Goal: Book appointment/travel/reservation

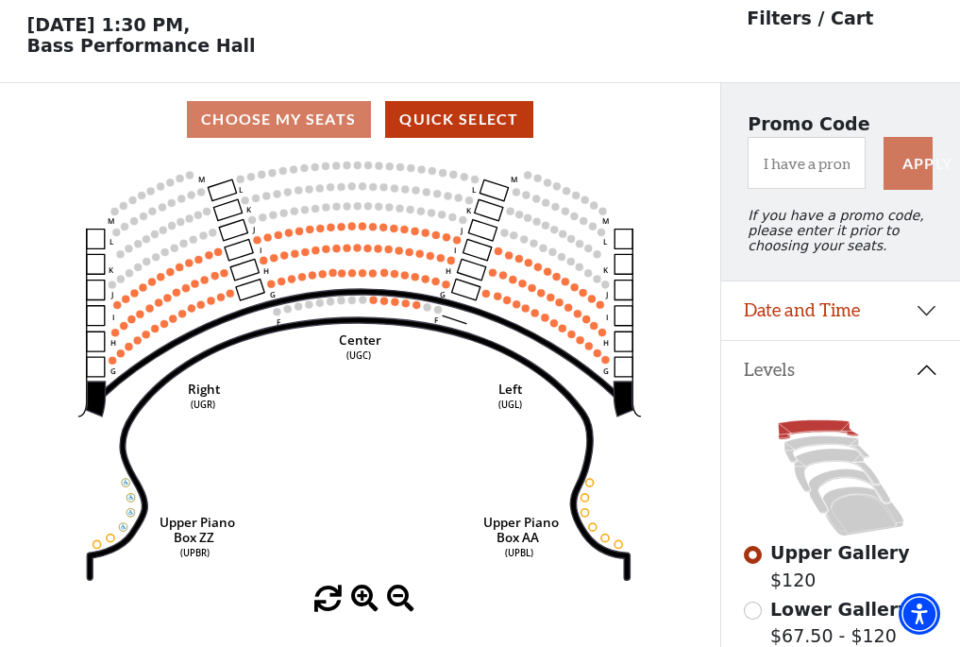
scroll to position [88, 0]
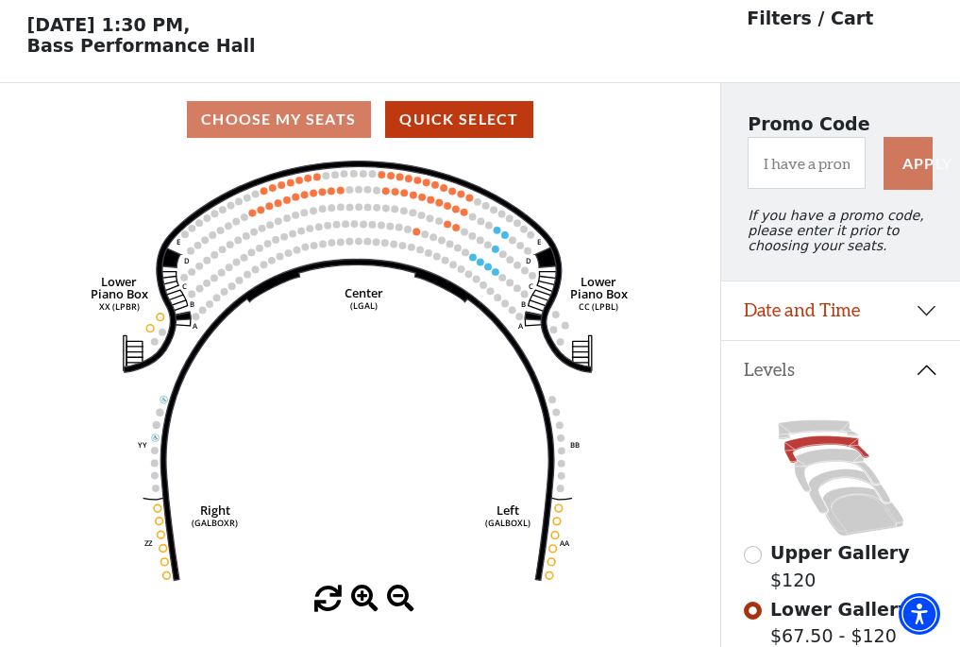
scroll to position [88, 0]
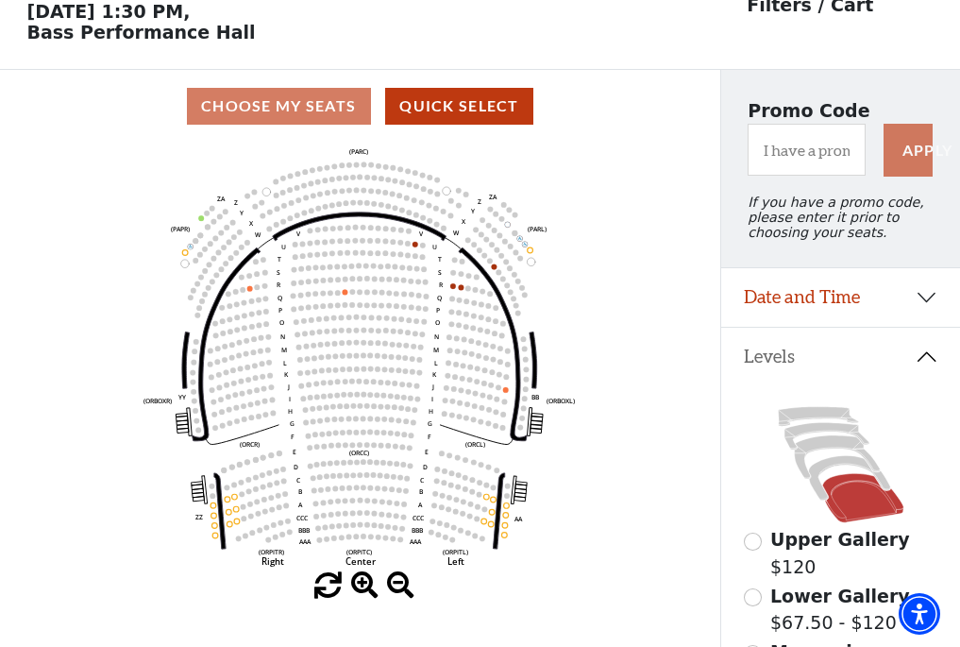
scroll to position [88, 0]
